Goal: Submit feedback/report problem

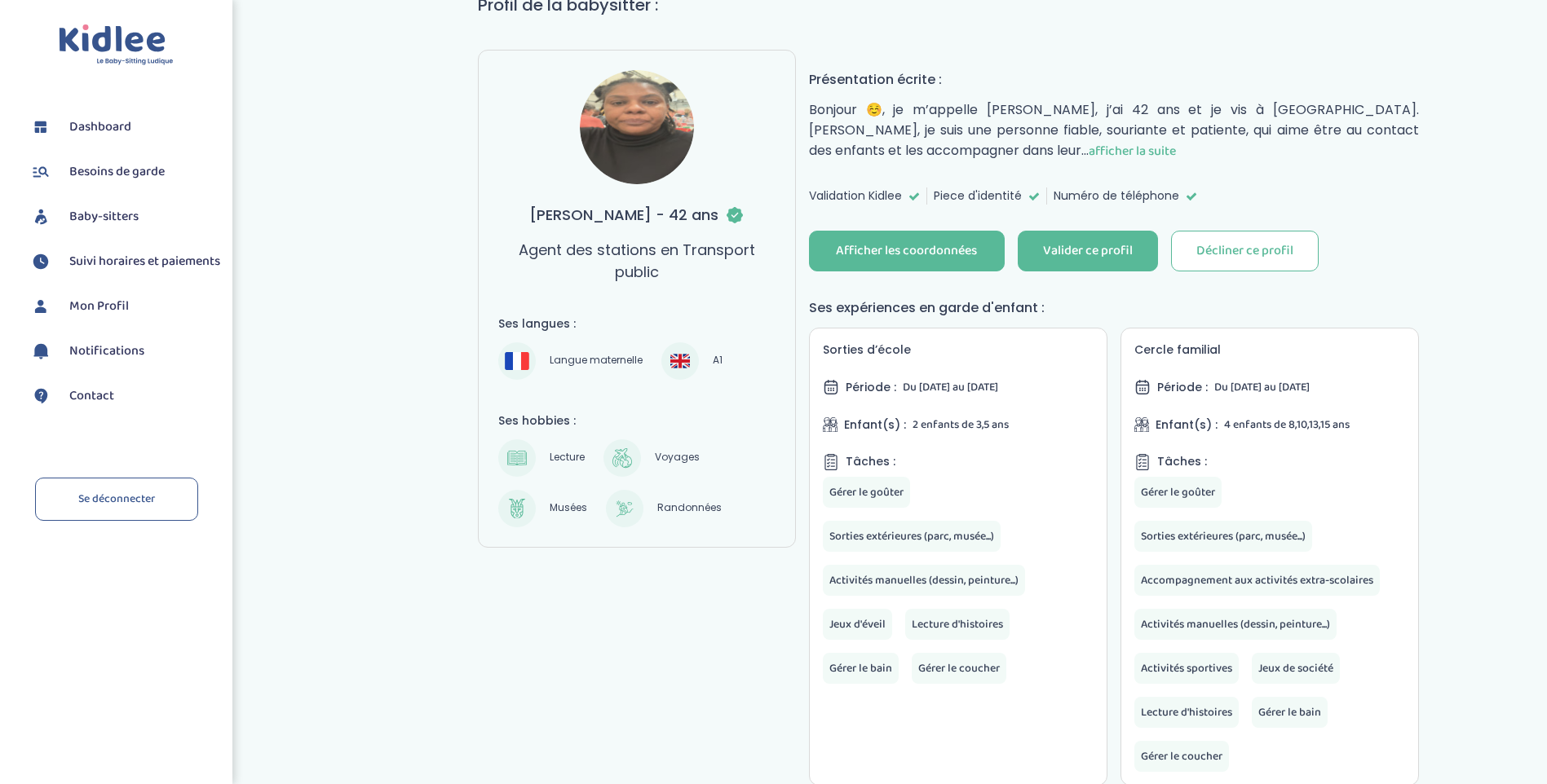
scroll to position [163, 0]
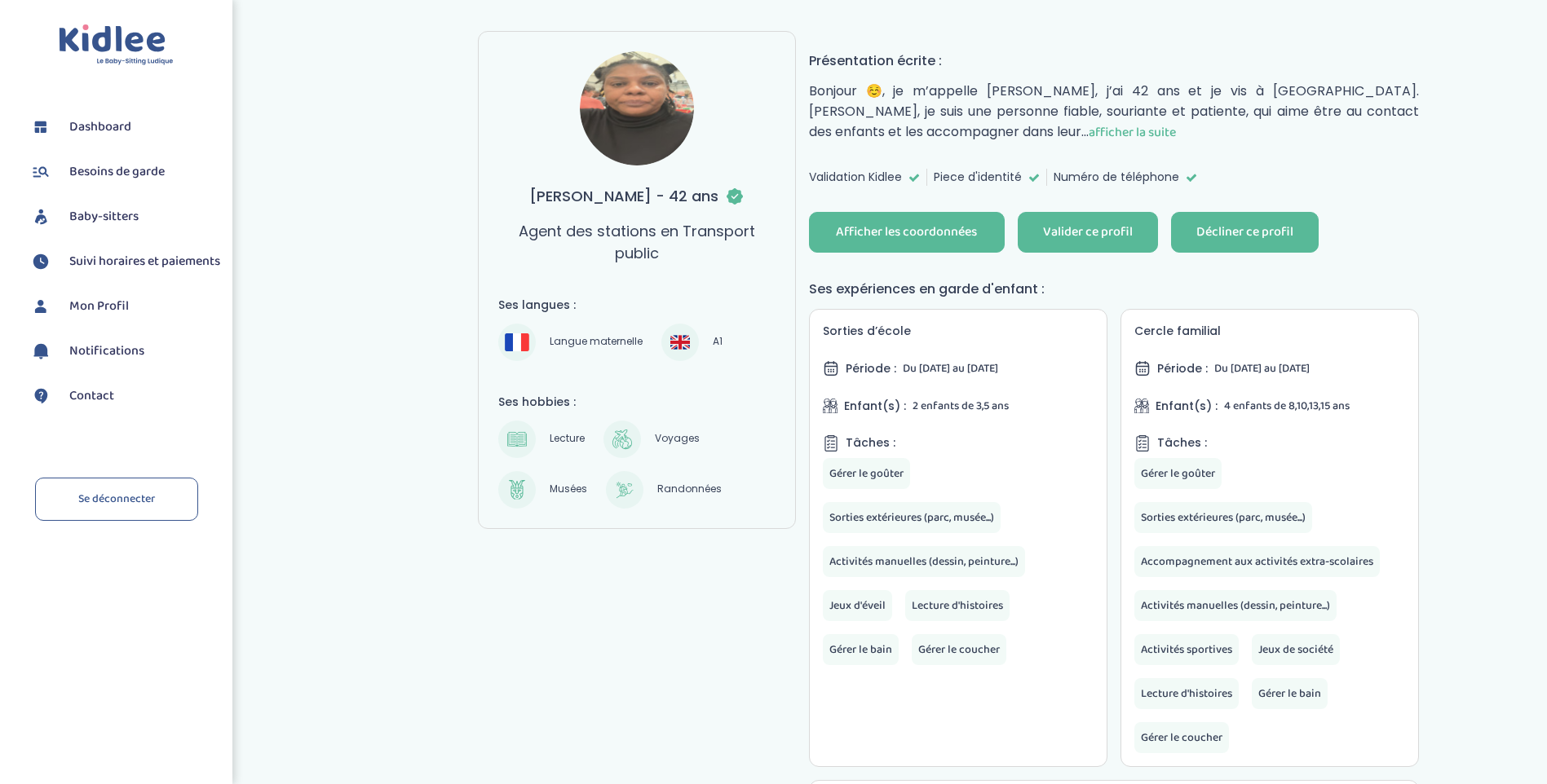
click at [1284, 242] on button "Décliner ce profil" at bounding box center [1245, 233] width 147 height 41
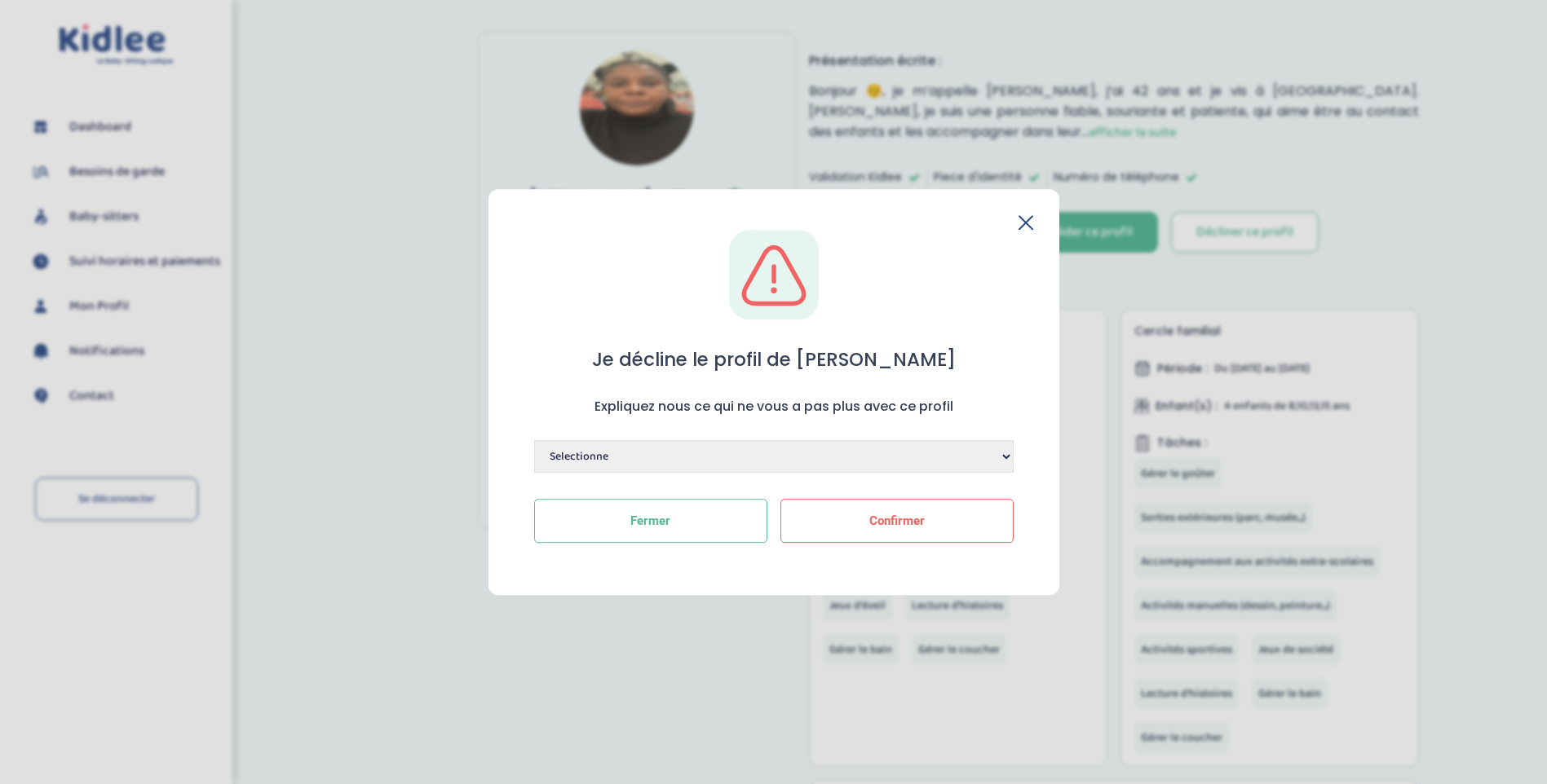
click at [740, 456] on select "Selectionne Manque de dynamisme Manque d'expérience Manque de motivation Dispon…" at bounding box center [774, 456] width 479 height 33
select select "Autre"
click at [534, 440] on select "Selectionne Manque de dynamisme Manque d'expérience Manque de motivation Dispon…" at bounding box center [774, 456] width 479 height 33
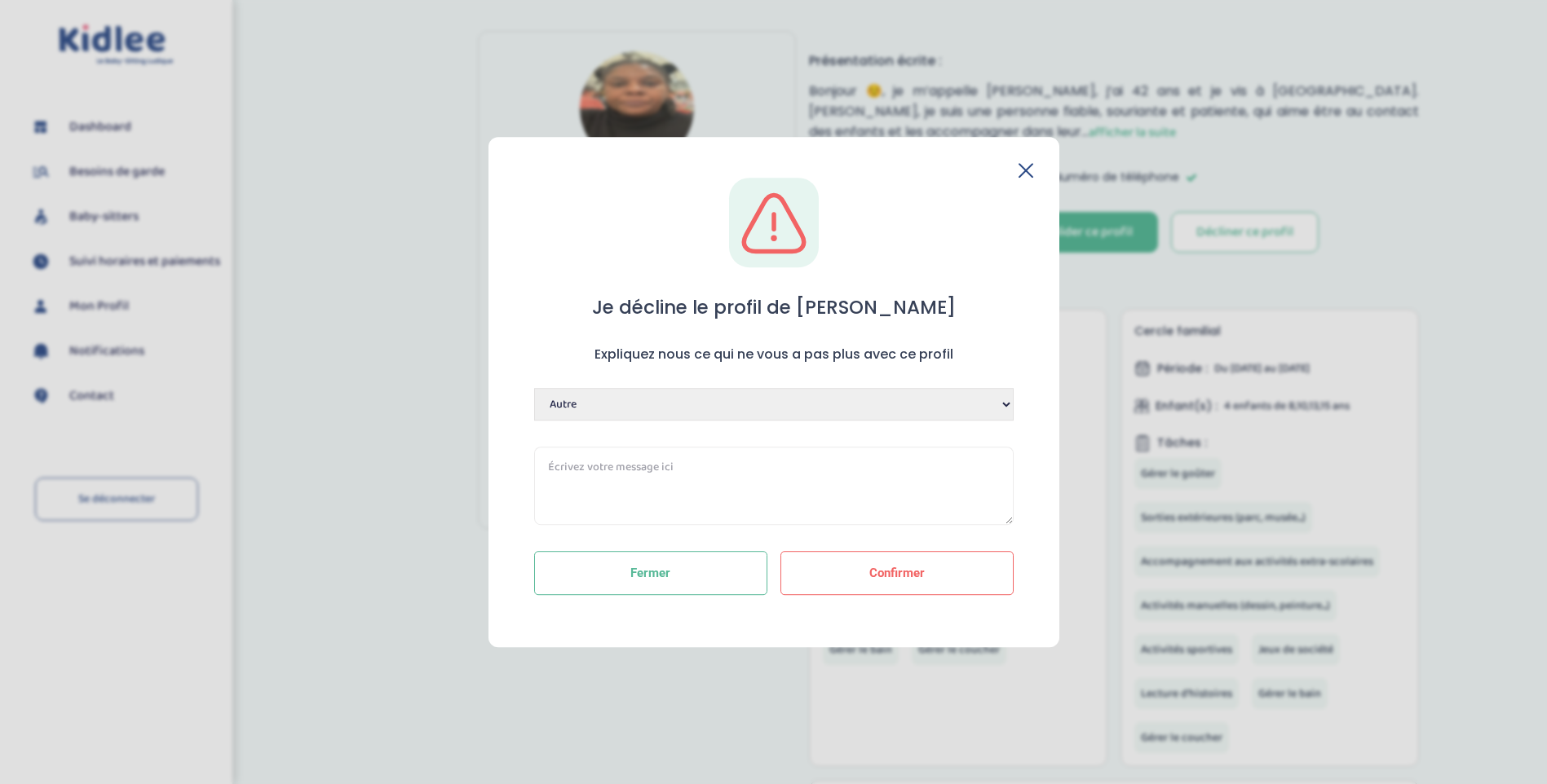
click at [724, 465] on textarea at bounding box center [774, 486] width 479 height 79
drag, startPoint x: 955, startPoint y: 467, endPoint x: 492, endPoint y: 472, distance: 463.0
click at [492, 472] on div "Je décline le profil de Marie Expliquez nous ce qui ne vous a pas plus avec ce …" at bounding box center [774, 392] width 571 height 510
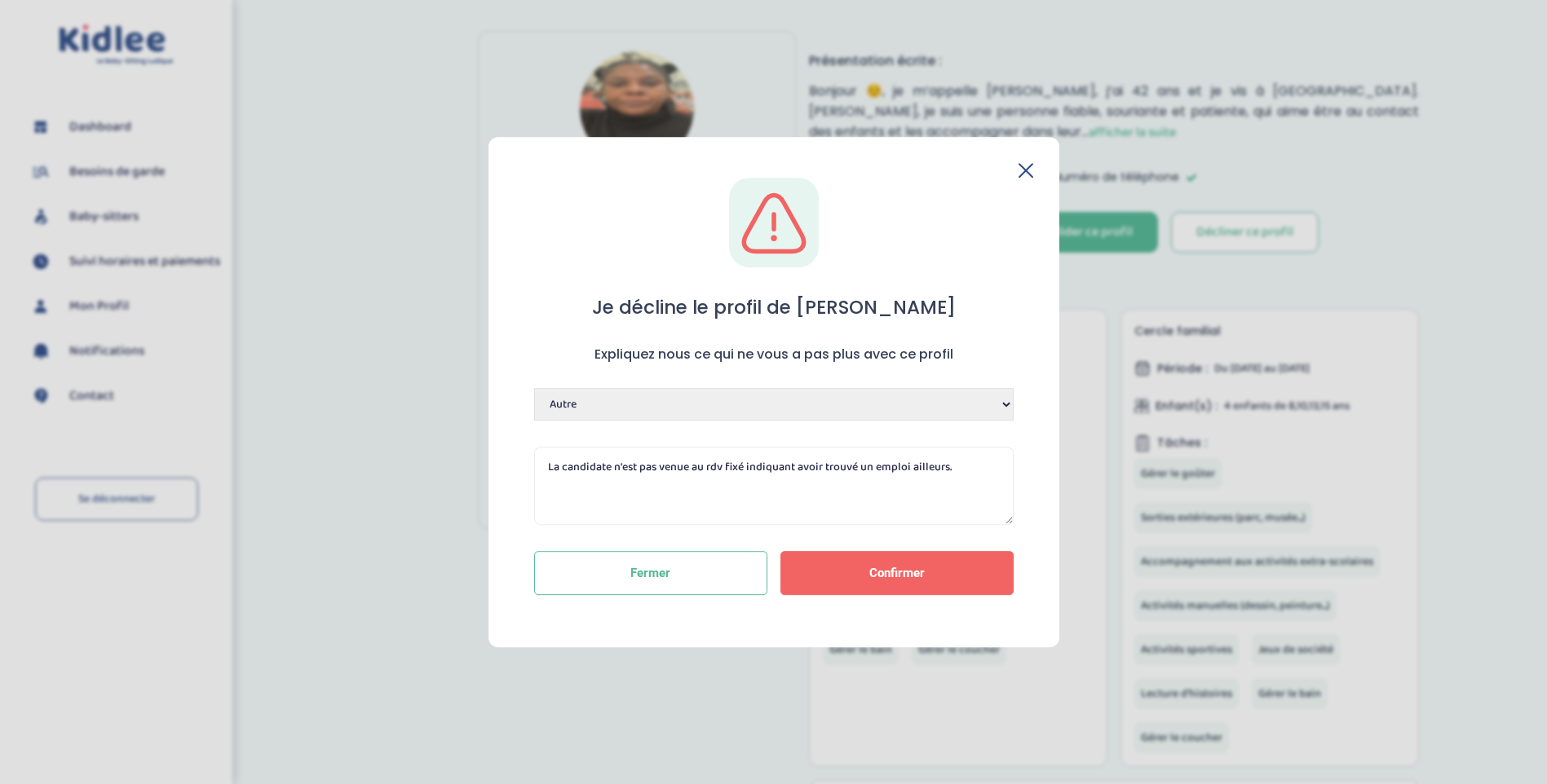
type textarea "La candidate n'est pas venue au rdv fixé indiquant avoir trouvé un emploi aille…"
click at [974, 566] on button "Confirmer" at bounding box center [896, 573] width 234 height 44
